Goal: Task Accomplishment & Management: Use online tool/utility

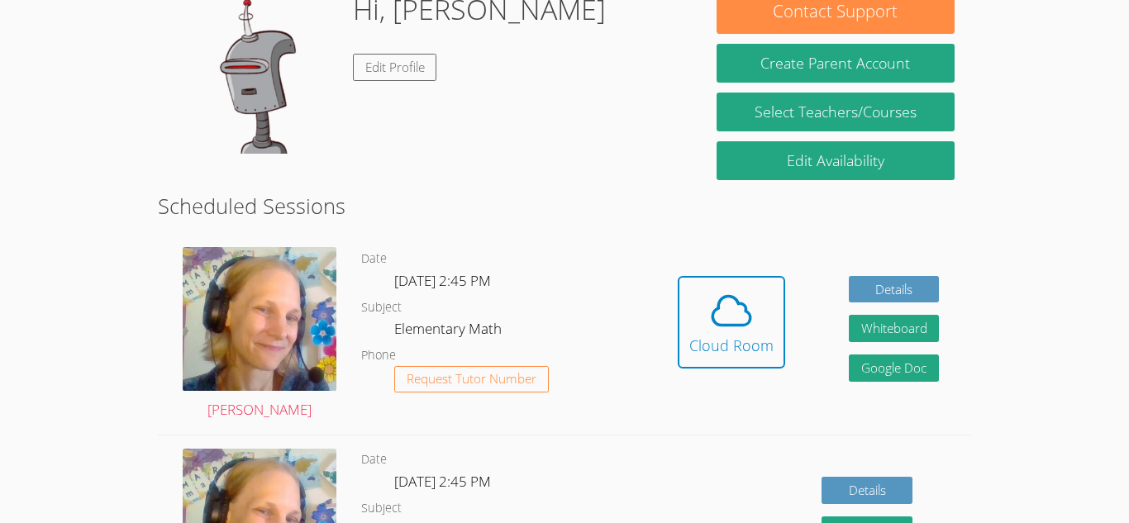
scroll to position [279, 0]
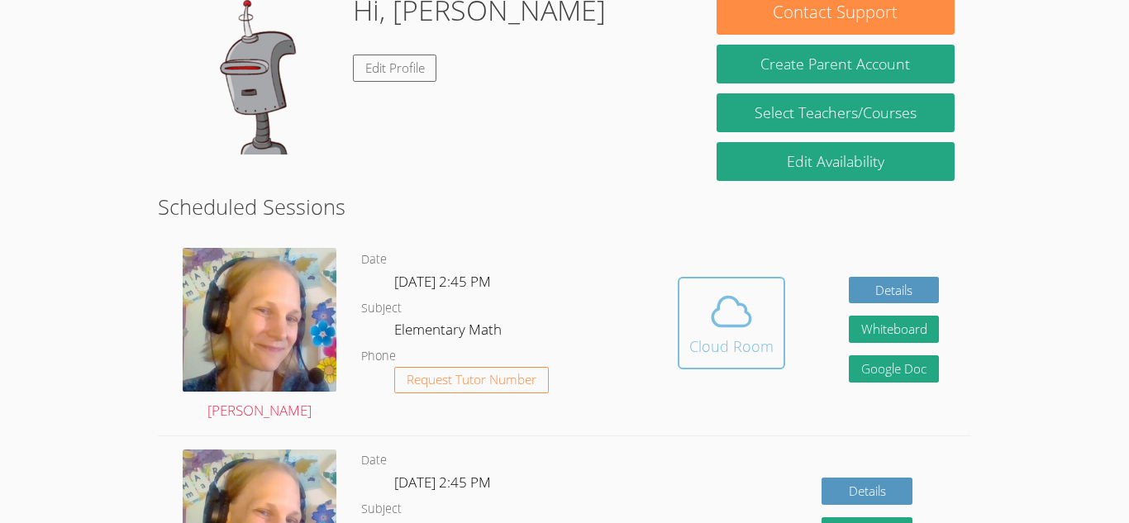
click at [737, 292] on icon at bounding box center [731, 312] width 46 height 46
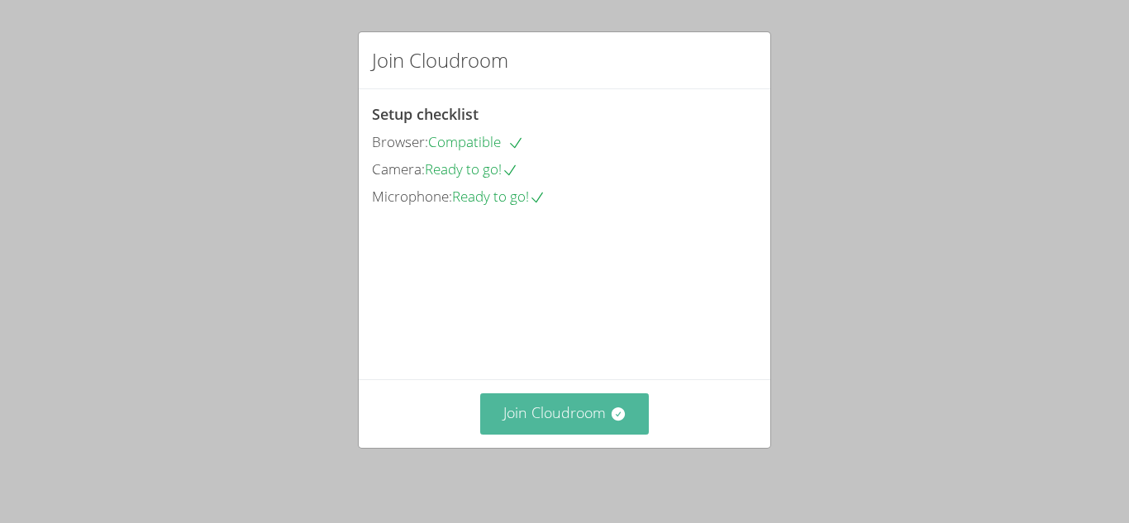
click at [554, 421] on button "Join Cloudroom" at bounding box center [564, 413] width 169 height 41
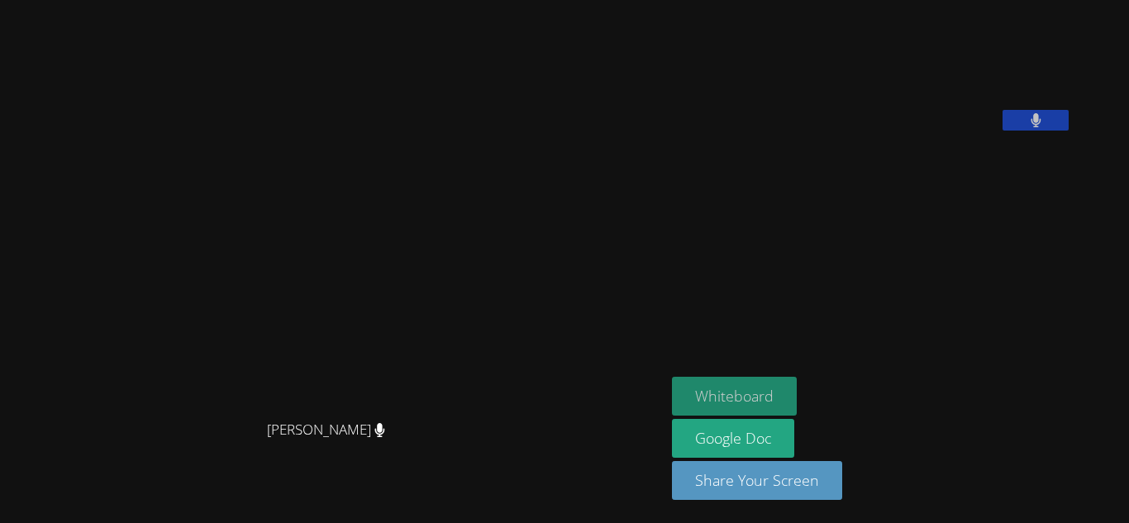
click at [797, 391] on button "Whiteboard" at bounding box center [734, 396] width 125 height 39
click at [757, 394] on button "Whiteboard" at bounding box center [734, 396] width 125 height 39
